Goal: Find specific page/section: Find specific page/section

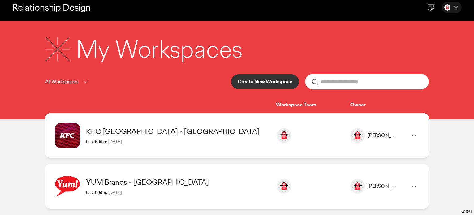
scroll to position [12, 0]
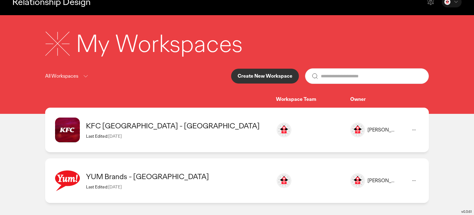
click at [149, 125] on div "KFC [GEOGRAPHIC_DATA] - [GEOGRAPHIC_DATA]" at bounding box center [178, 126] width 184 height 10
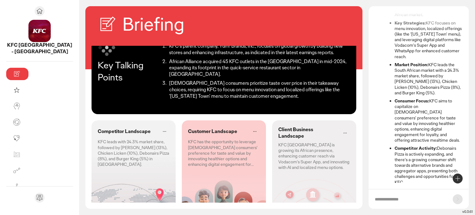
scroll to position [50, 0]
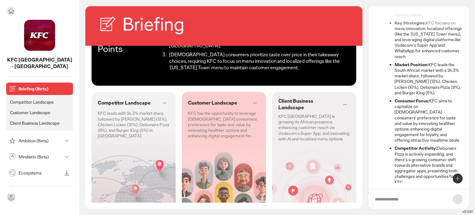
click at [66, 141] on icon at bounding box center [66, 140] width 7 height 7
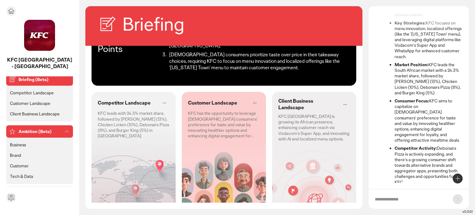
scroll to position [0, 0]
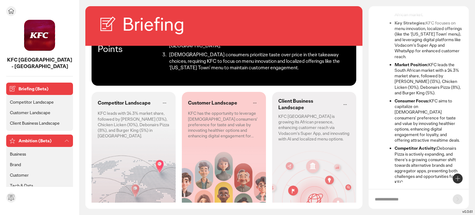
click at [40, 112] on p "Customer Landscape" at bounding box center [30, 113] width 41 height 6
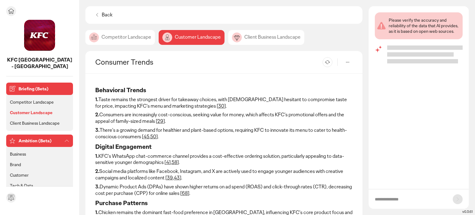
click at [19, 154] on p "Business" at bounding box center [18, 154] width 16 height 6
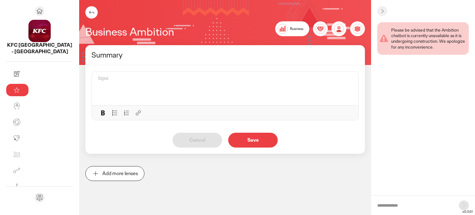
click at [293, 29] on span "Business" at bounding box center [296, 29] width 13 height 5
click at [88, 12] on icon at bounding box center [91, 12] width 7 height 7
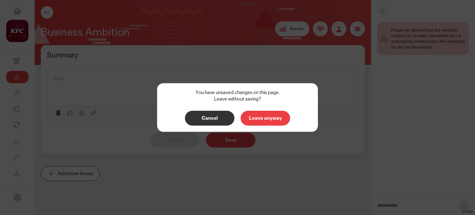
click at [260, 119] on p "Leave anyway" at bounding box center [265, 118] width 37 height 5
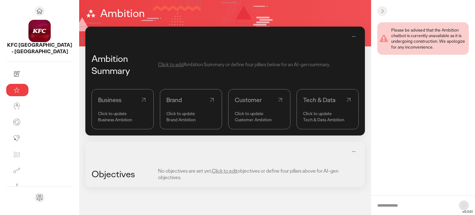
click at [98, 115] on p "Click to update" at bounding box center [122, 114] width 49 height 6
